Goal: Contribute content

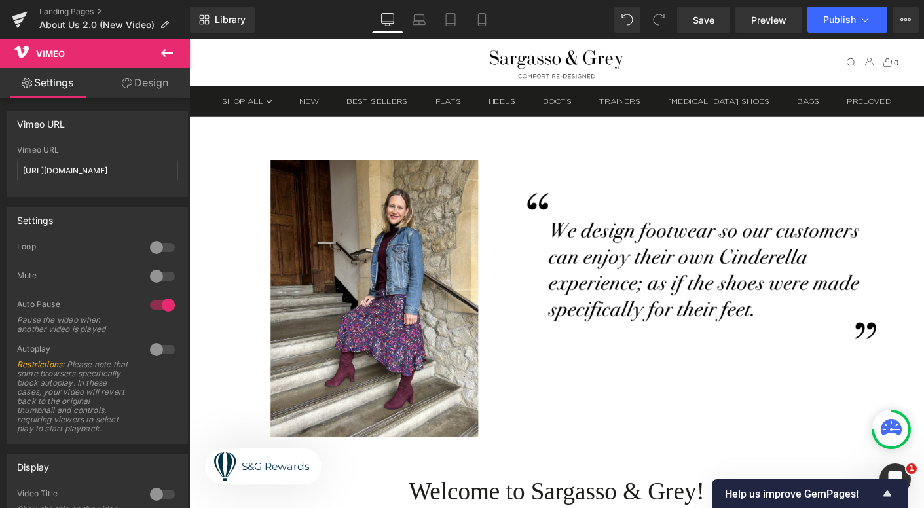
scroll to position [821, 0]
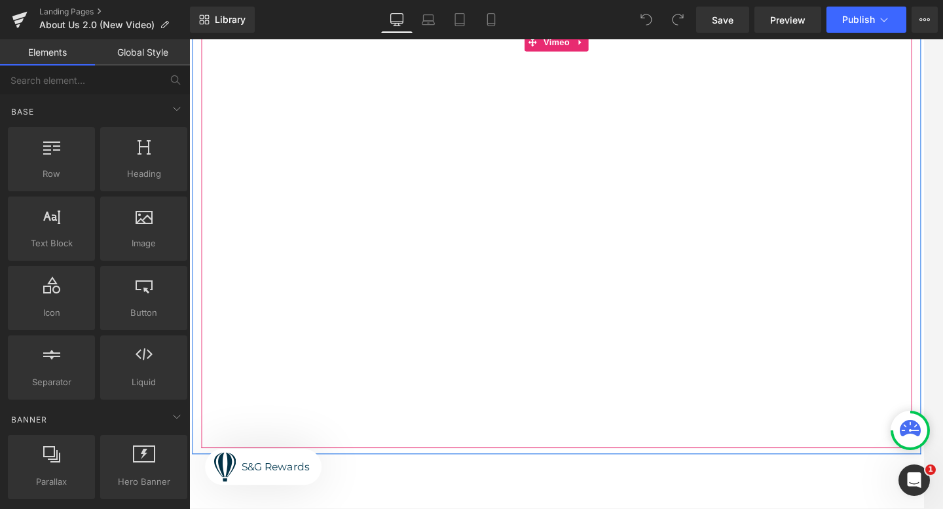
scroll to position [1036, 0]
click at [592, 47] on div at bounding box center [585, 260] width 766 height 447
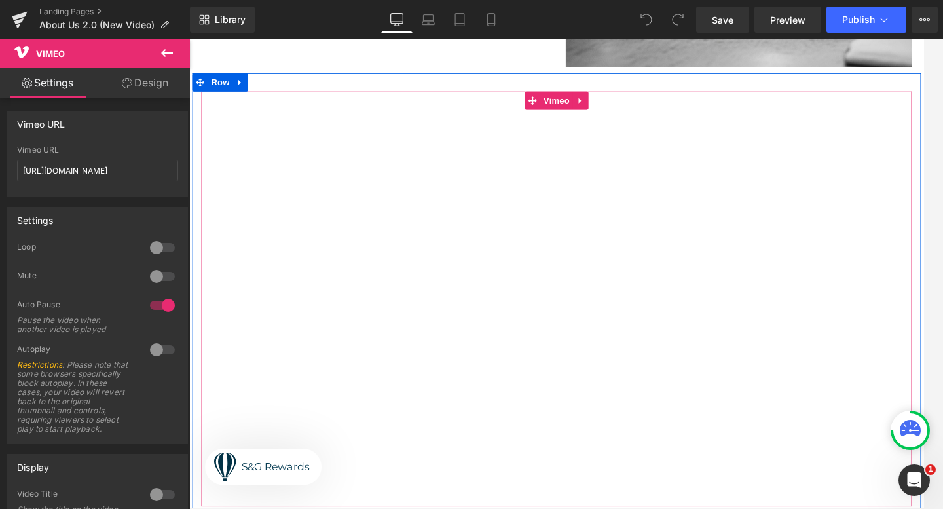
scroll to position [962, 0]
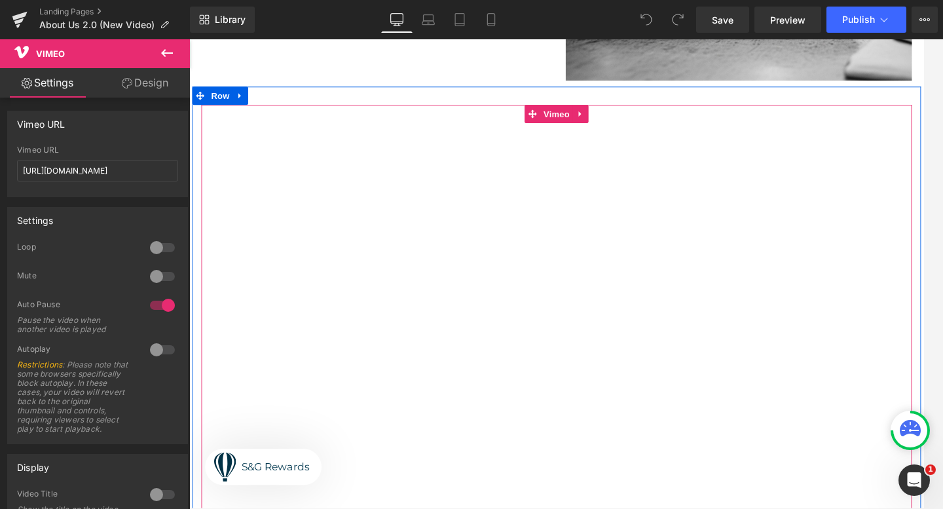
click at [616, 122] on div at bounding box center [585, 333] width 766 height 447
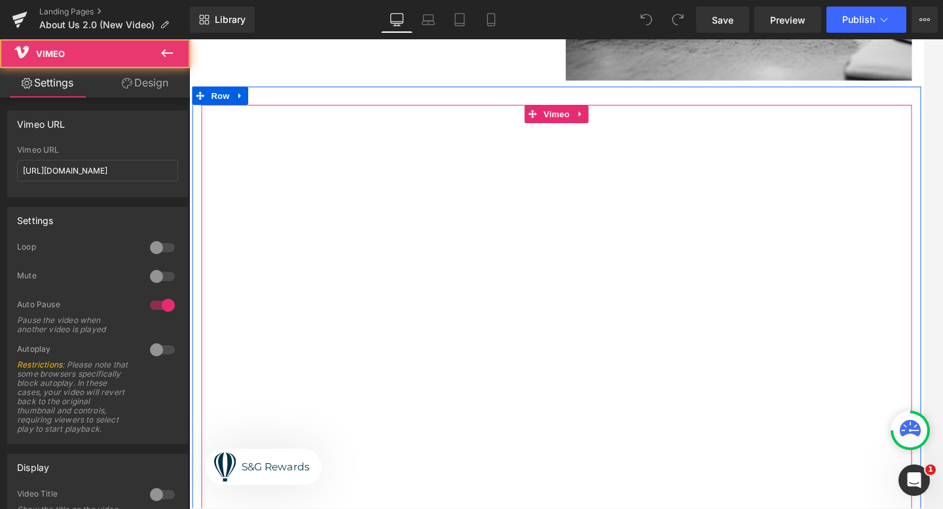
click at [584, 123] on div at bounding box center [585, 333] width 766 height 447
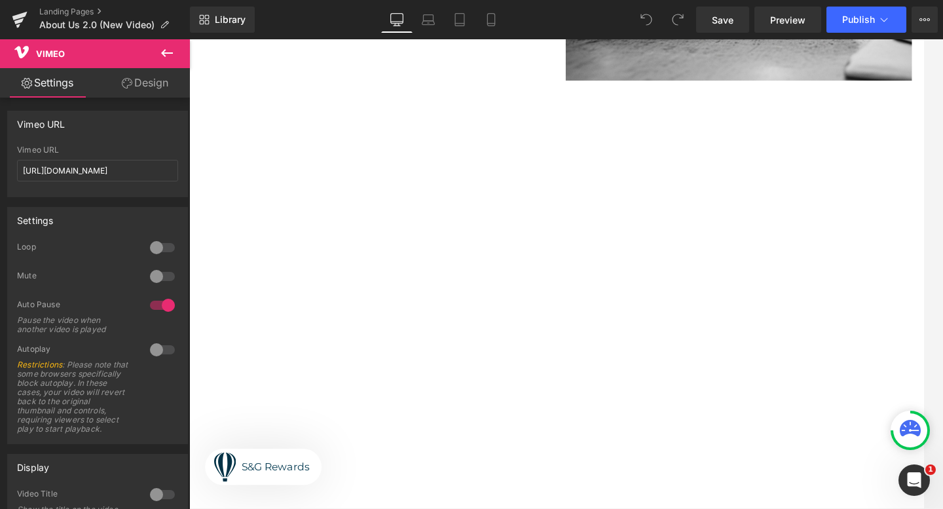
click at [176, 53] on button at bounding box center [167, 53] width 46 height 29
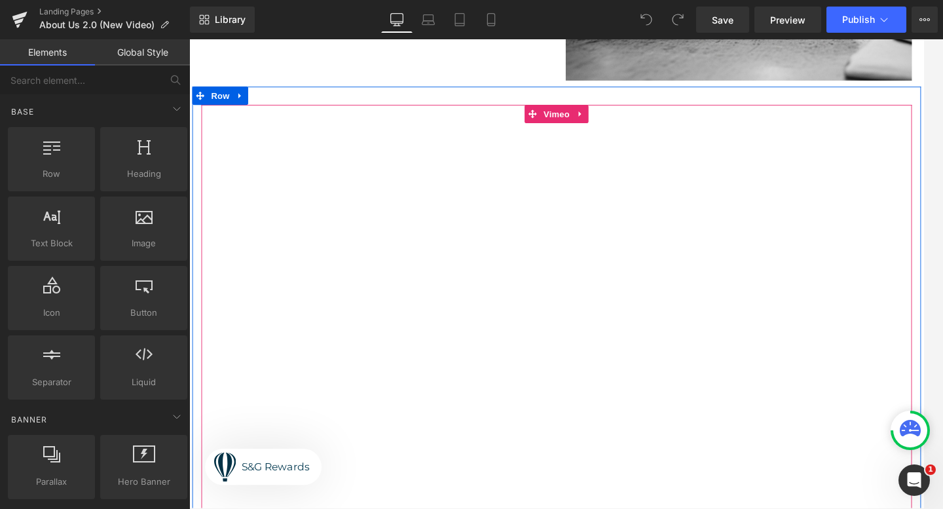
click at [608, 119] on div at bounding box center [585, 333] width 766 height 447
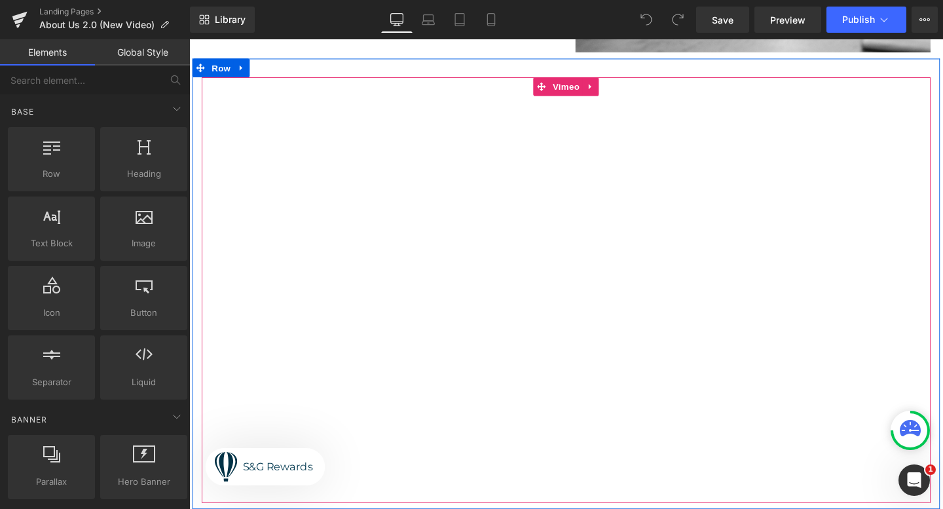
scroll to position [974, 0]
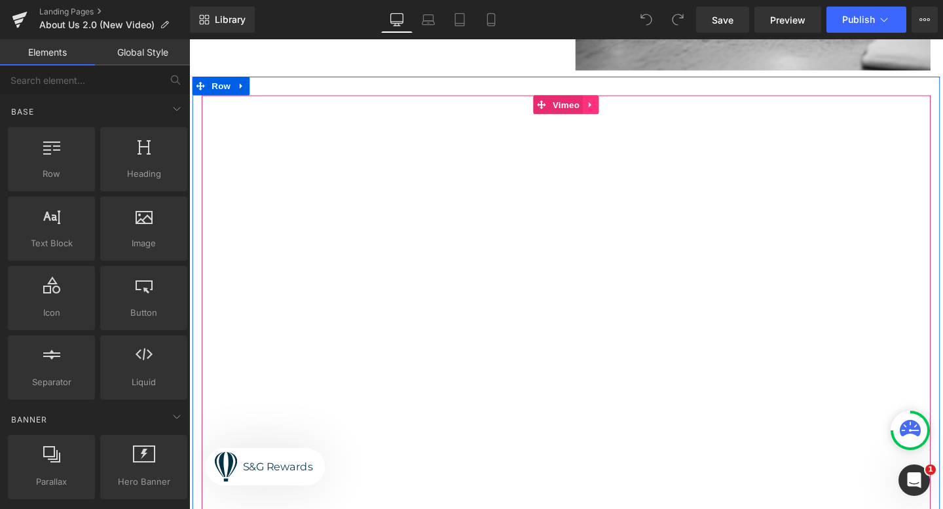
click at [610, 111] on icon at bounding box center [611, 108] width 9 height 10
click at [617, 111] on icon at bounding box center [619, 107] width 9 height 9
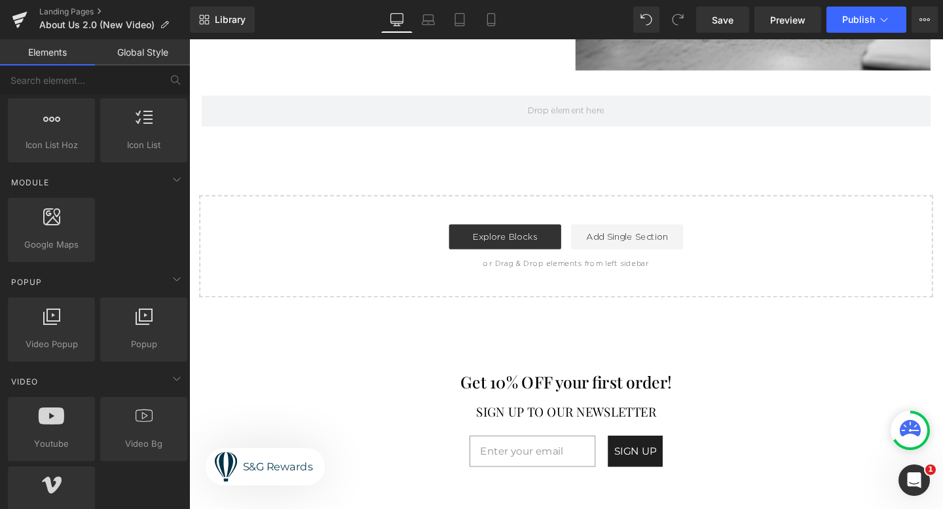
scroll to position [649, 0]
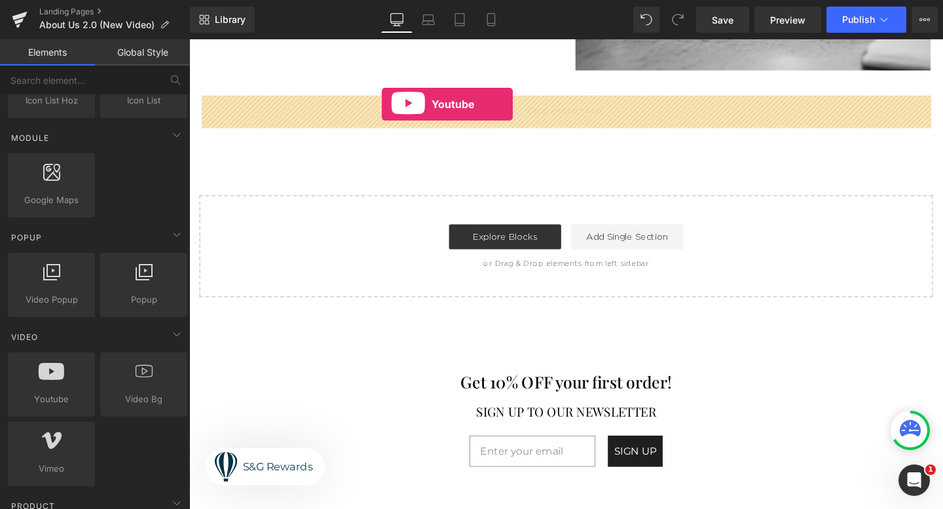
drag, startPoint x: 236, startPoint y: 409, endPoint x: 393, endPoint y: 107, distance: 340.2
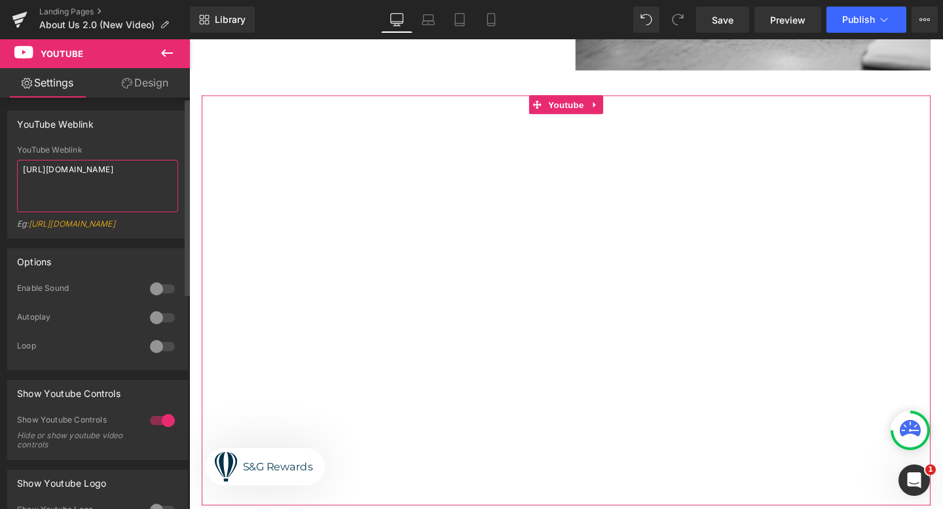
drag, startPoint x: 110, startPoint y: 187, endPoint x: 0, endPoint y: 172, distance: 111.0
click at [0, 172] on div "YouTube Weblink YouTube Weblink https://www.youtube.com/watch?v=OQBlWco72c4 Eg:…" at bounding box center [98, 169] width 196 height 137
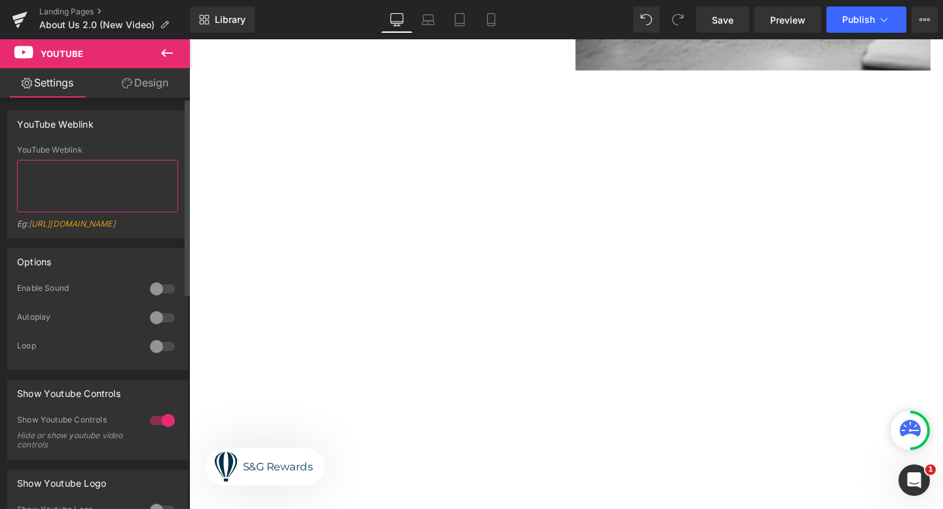
paste textarea "https://www.youtube.com/watch?v=N8NZJTfOvYs"
type textarea "https://www.youtube.com/watch?v=N8NZJTfOvYs"
click at [141, 143] on div "YouTube Weblink https://www.youtube.com/watch?v=N8NZJTfOvYs YouTube Weblink htt…" at bounding box center [97, 175] width 181 height 128
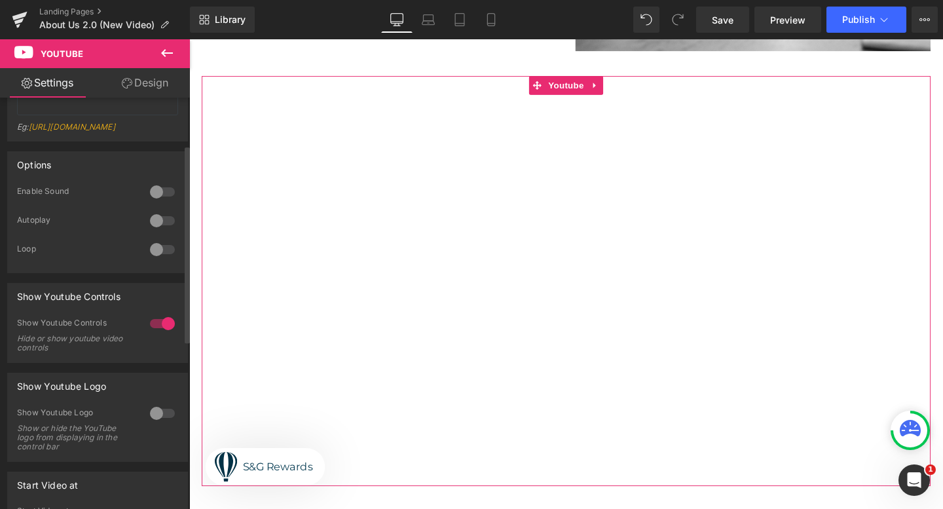
scroll to position [101, 0]
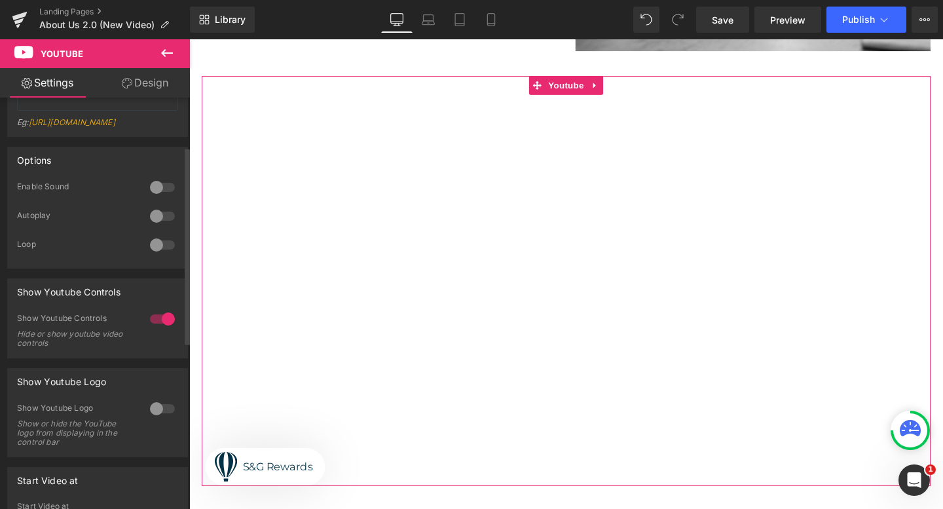
click at [158, 329] on div at bounding box center [162, 318] width 31 height 21
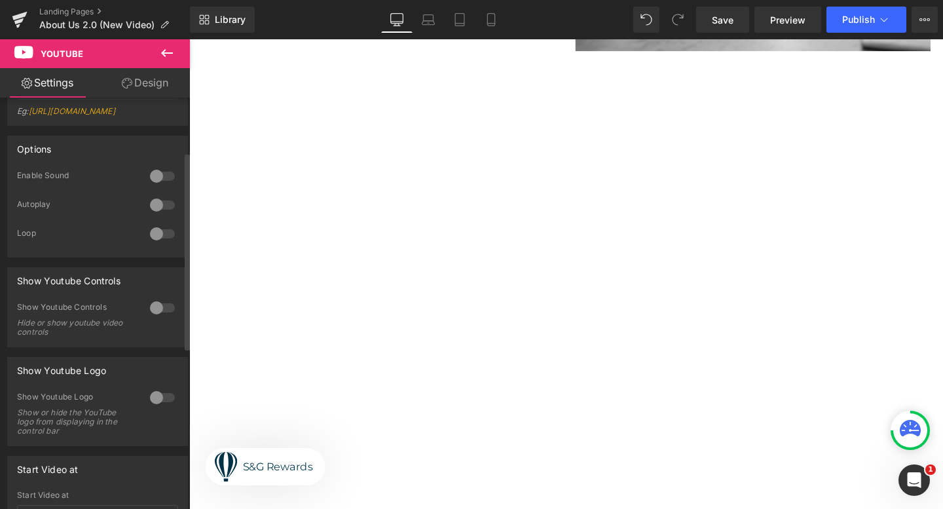
scroll to position [0, 0]
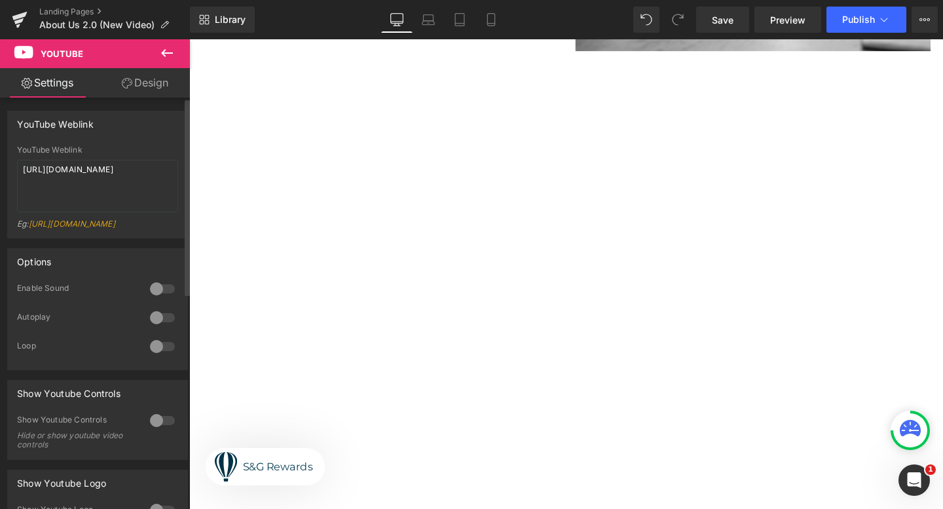
click at [153, 327] on div at bounding box center [162, 317] width 31 height 21
click at [151, 357] on div at bounding box center [162, 346] width 31 height 21
click at [167, 328] on div at bounding box center [162, 317] width 31 height 21
click at [155, 299] on div at bounding box center [162, 288] width 31 height 21
click at [162, 299] on div at bounding box center [162, 288] width 31 height 21
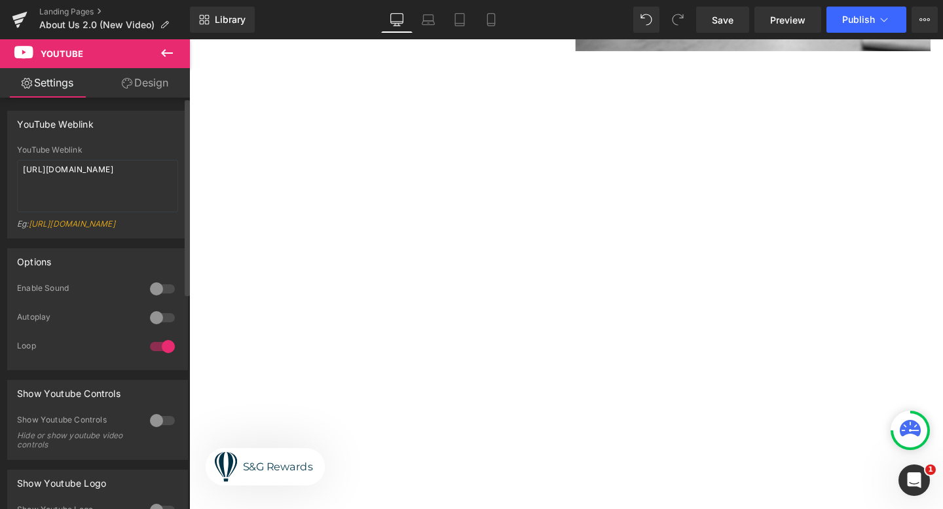
click at [159, 357] on div at bounding box center [162, 346] width 31 height 21
click at [151, 328] on div at bounding box center [162, 317] width 31 height 21
click at [170, 50] on icon at bounding box center [167, 53] width 16 height 16
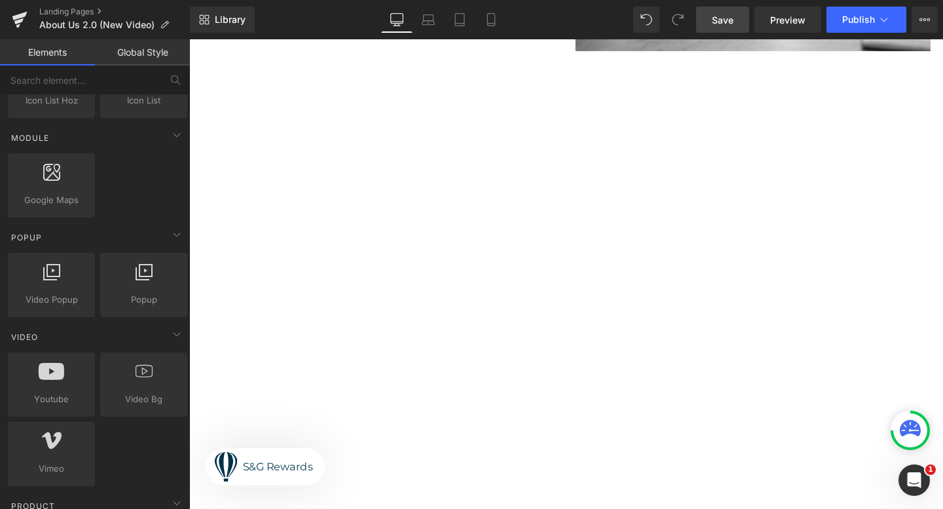
click at [727, 26] on span "Save" at bounding box center [723, 20] width 22 height 14
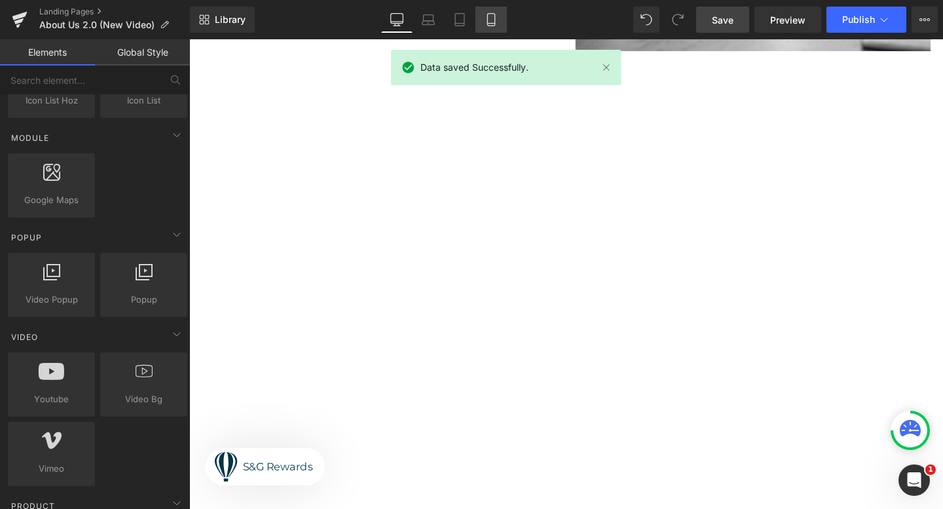
click at [483, 21] on link "Mobile" at bounding box center [490, 20] width 31 height 26
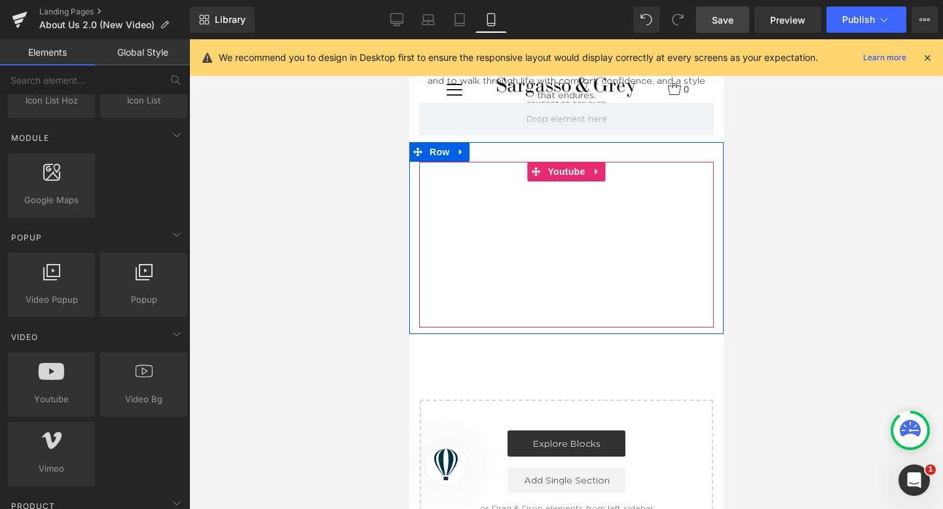
scroll to position [1375, 0]
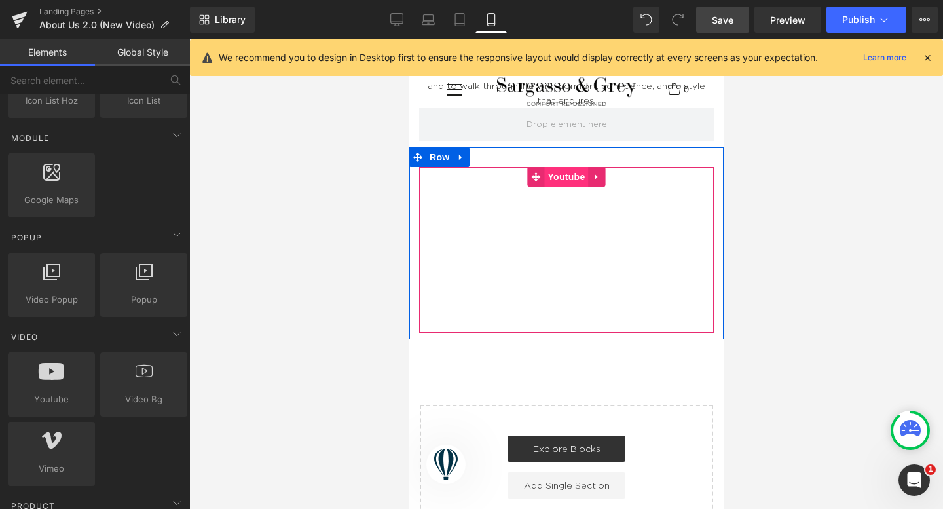
click at [579, 167] on span "Youtube" at bounding box center [565, 177] width 44 height 20
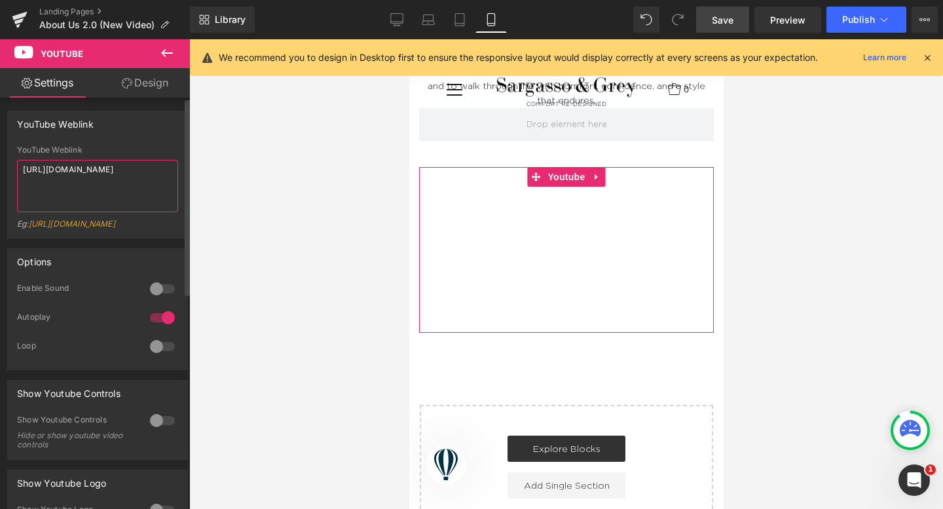
drag, startPoint x: 94, startPoint y: 183, endPoint x: 7, endPoint y: 160, distance: 90.0
click at [8, 160] on div "YouTube Weblink https://www.youtube.com/watch?v=ZBtRCSIZyC0 Eg: https://www.you…" at bounding box center [97, 191] width 179 height 92
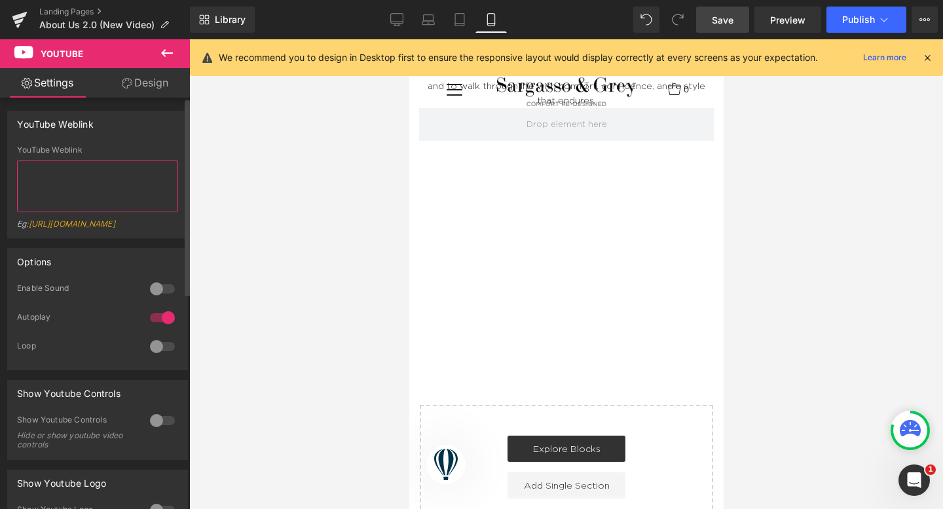
paste textarea "https://www.youtube.com/watch?v=N8NZJTfOvYs"
type textarea "https://www.youtube.com/watch?v=N8NZJTfOvYs"
click at [104, 137] on div "YouTube Weblink https://www.youtube.com/watch?v=N8NZJTfOvYs YouTube Weblink htt…" at bounding box center [97, 175] width 181 height 128
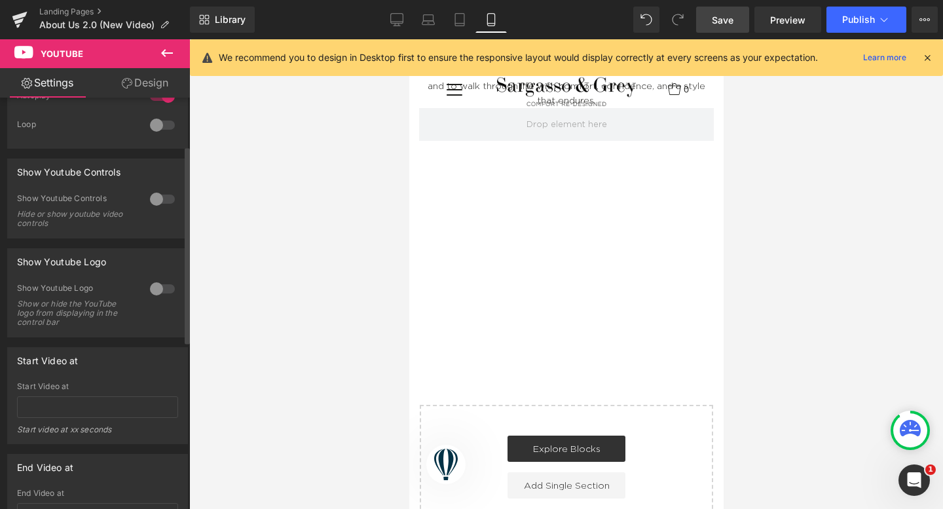
scroll to position [0, 0]
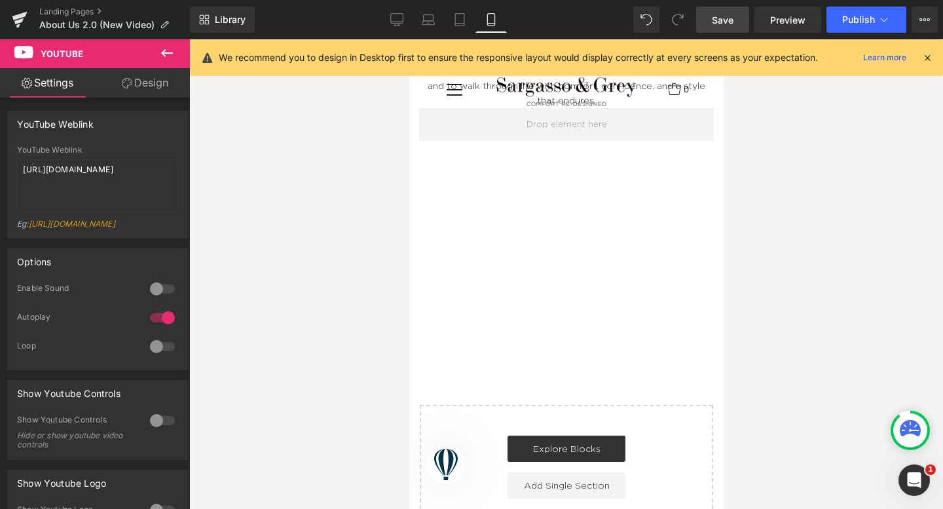
click at [138, 90] on link "Design" at bounding box center [145, 82] width 95 height 29
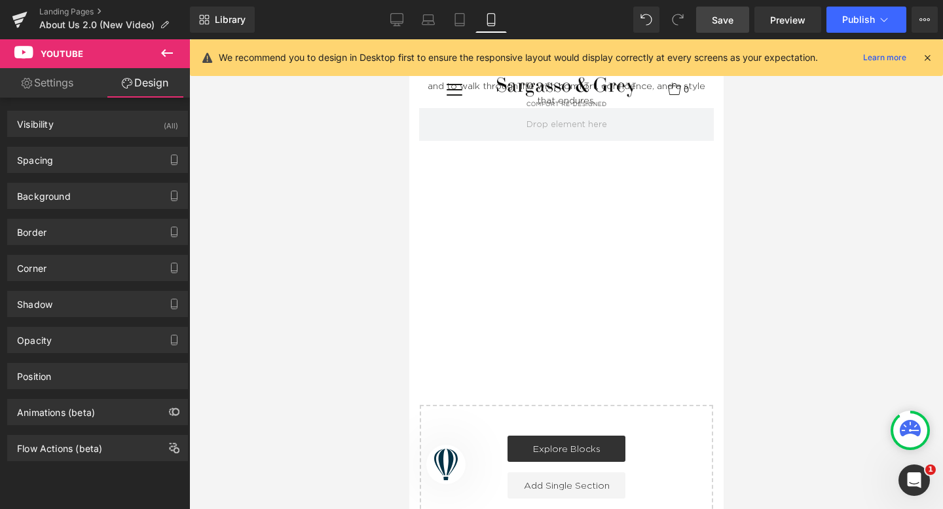
type input "30"
type input "0"
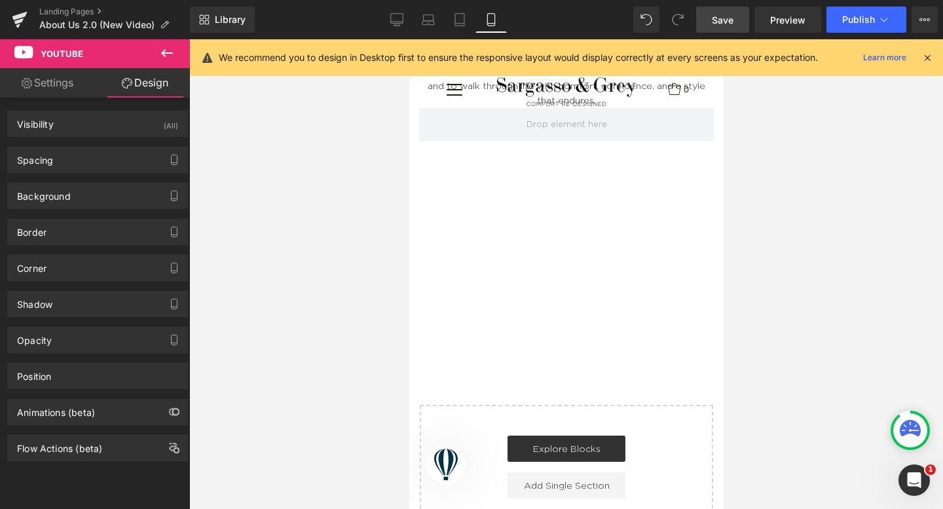
type input "0"
click at [98, 169] on div "Spacing" at bounding box center [97, 159] width 179 height 25
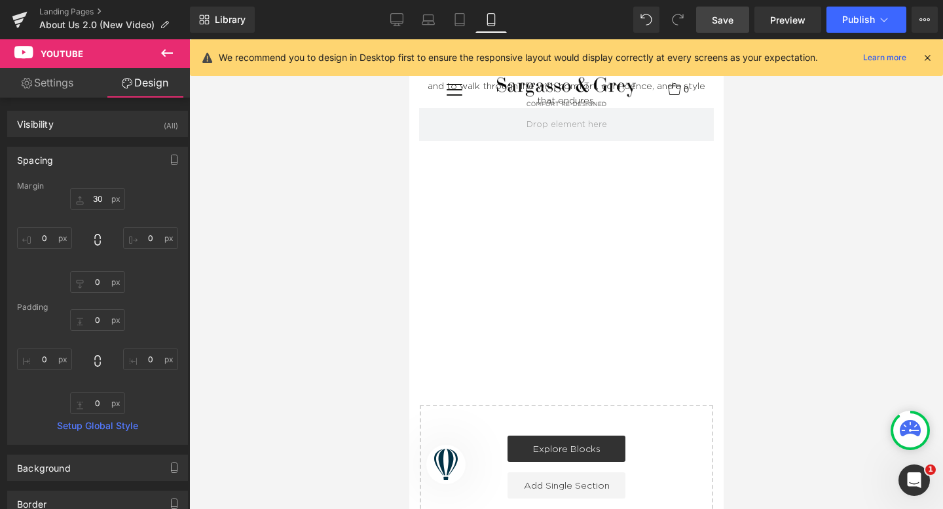
click at [162, 54] on icon at bounding box center [167, 53] width 12 height 8
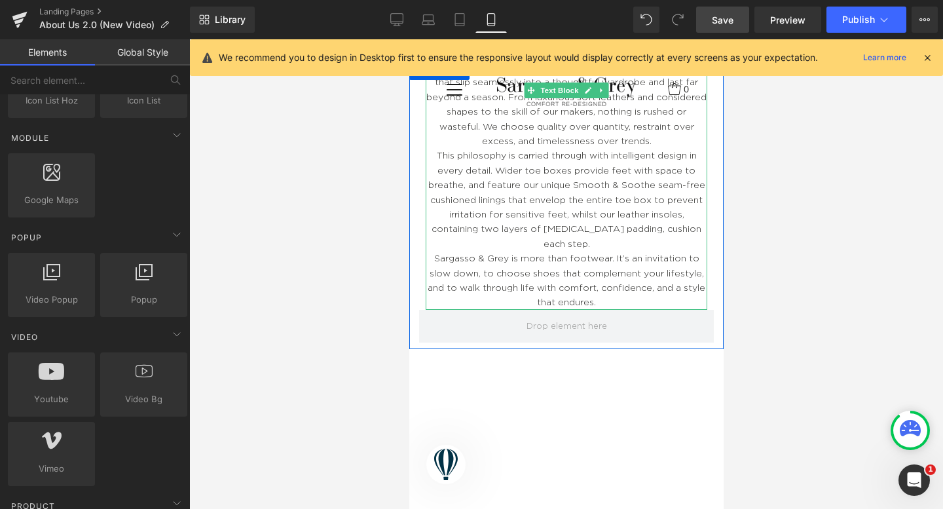
scroll to position [1168, 0]
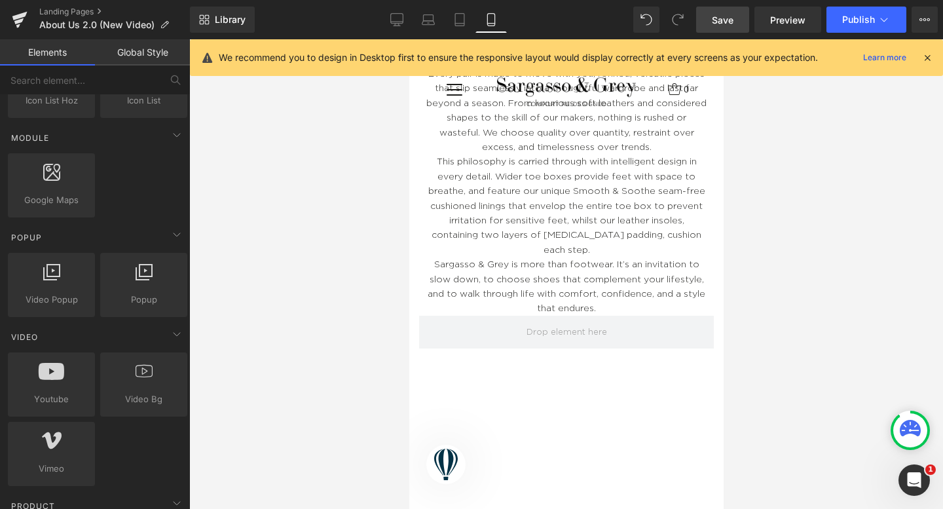
click at [717, 17] on span "Save" at bounding box center [723, 20] width 22 height 14
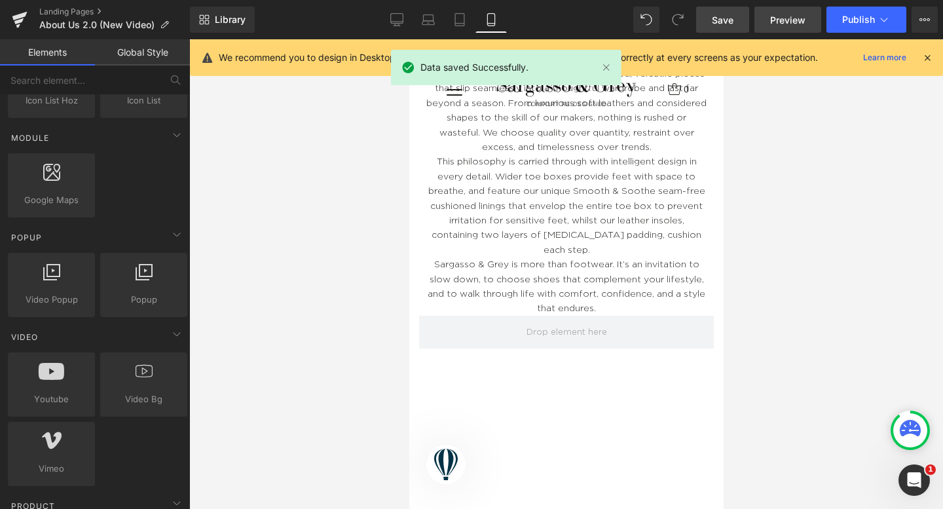
click at [775, 18] on span "Preview" at bounding box center [787, 20] width 35 height 14
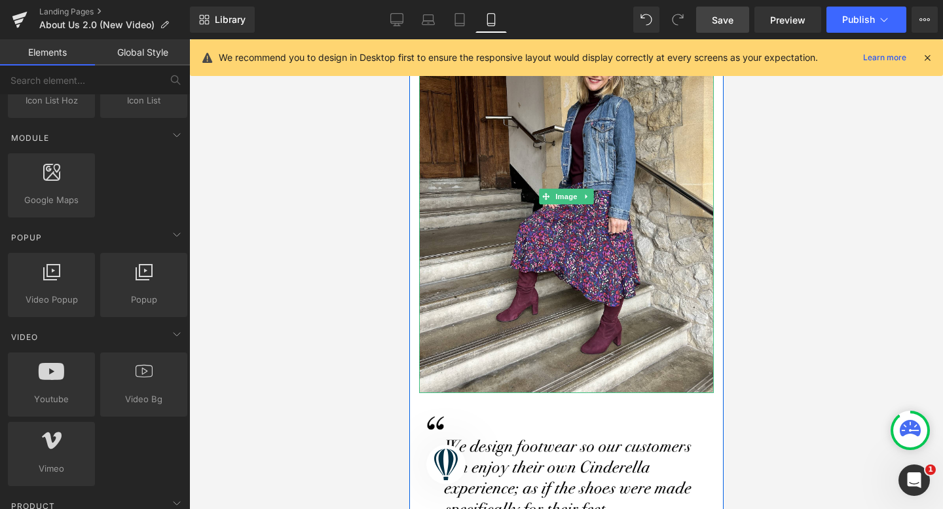
scroll to position [0, 0]
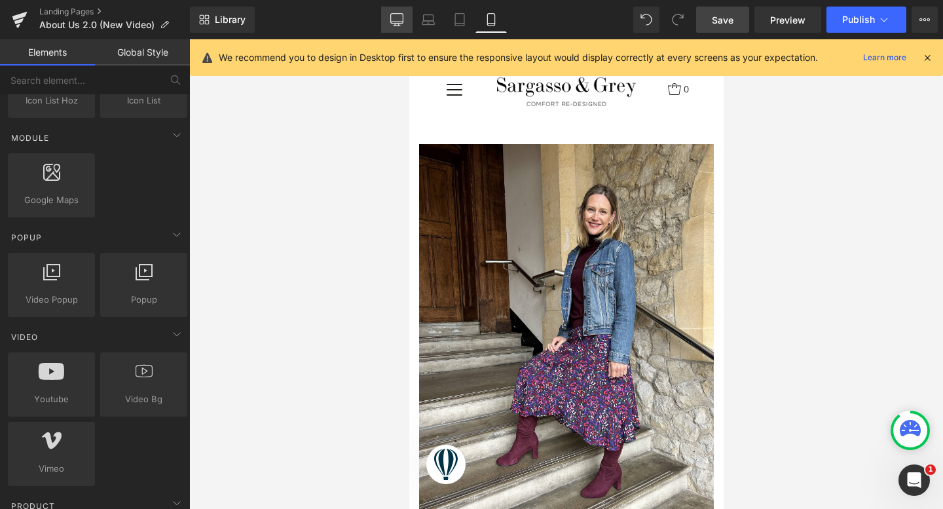
click at [398, 18] on icon at bounding box center [396, 19] width 13 height 13
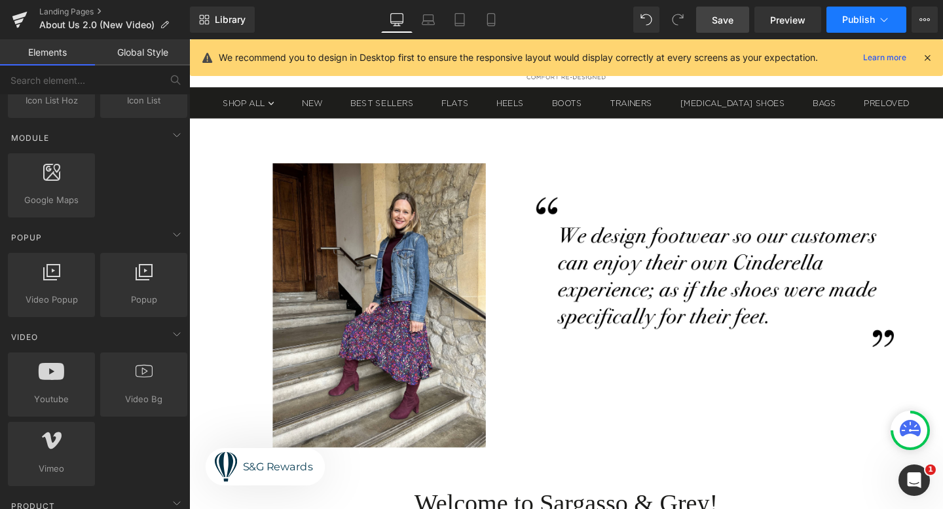
click at [881, 13] on icon at bounding box center [883, 19] width 13 height 13
click at [895, 18] on button "Publish" at bounding box center [866, 20] width 80 height 26
click at [797, 14] on span "Preview" at bounding box center [787, 20] width 35 height 14
